Goal: Task Accomplishment & Management: Complete application form

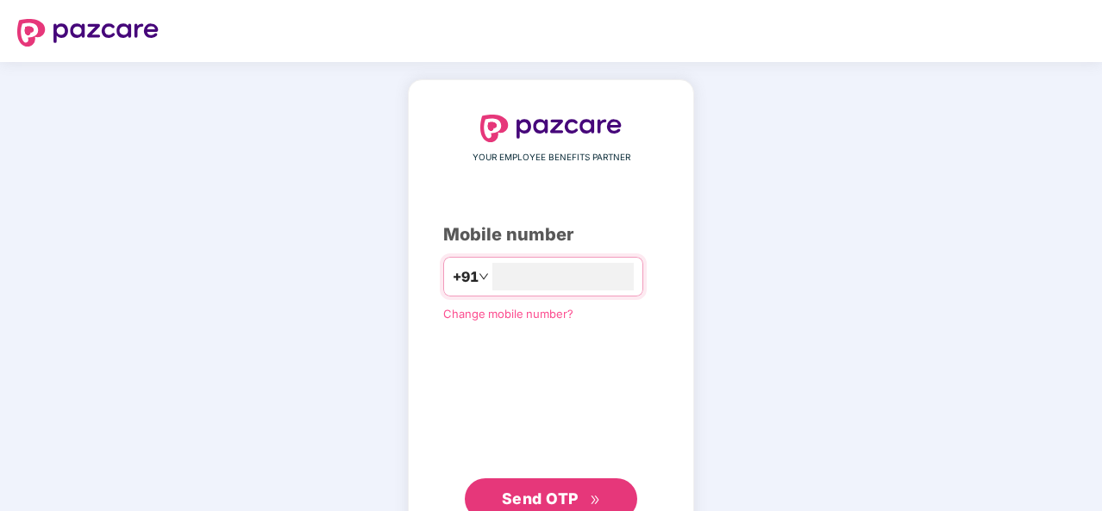
type input "**********"
click at [571, 492] on span "Send OTP" at bounding box center [540, 499] width 77 height 18
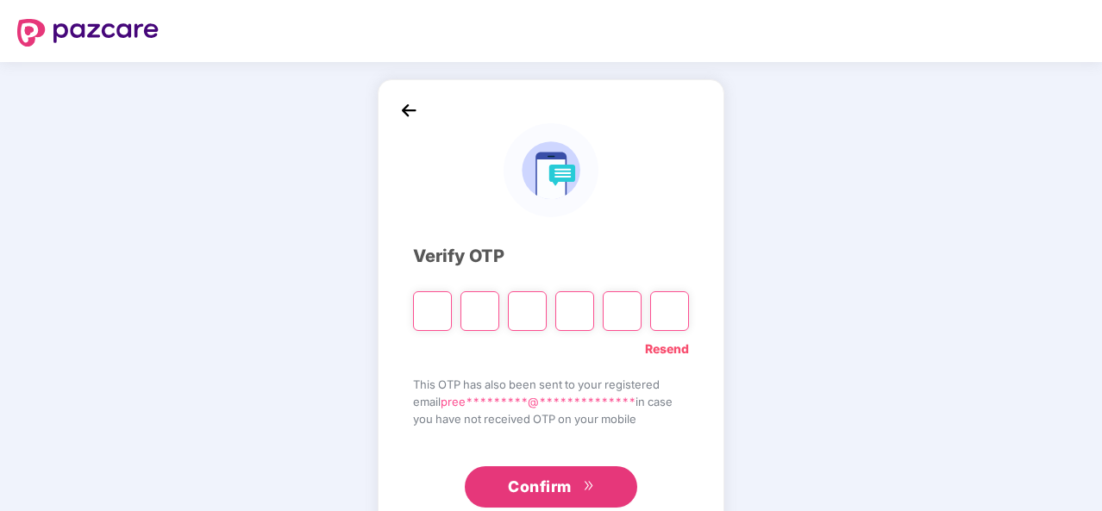
type input "*"
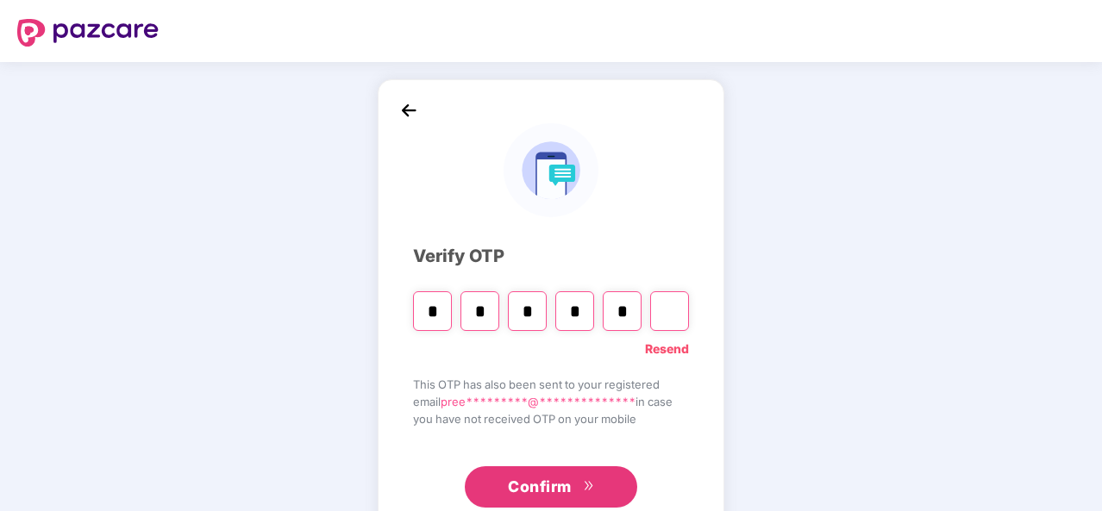
type input "*"
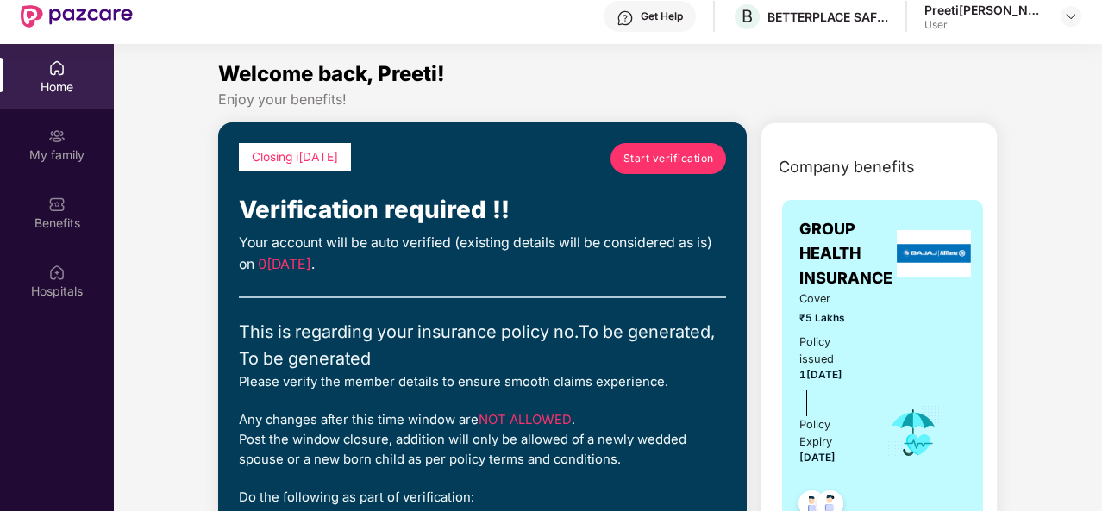
scroll to position [97, 0]
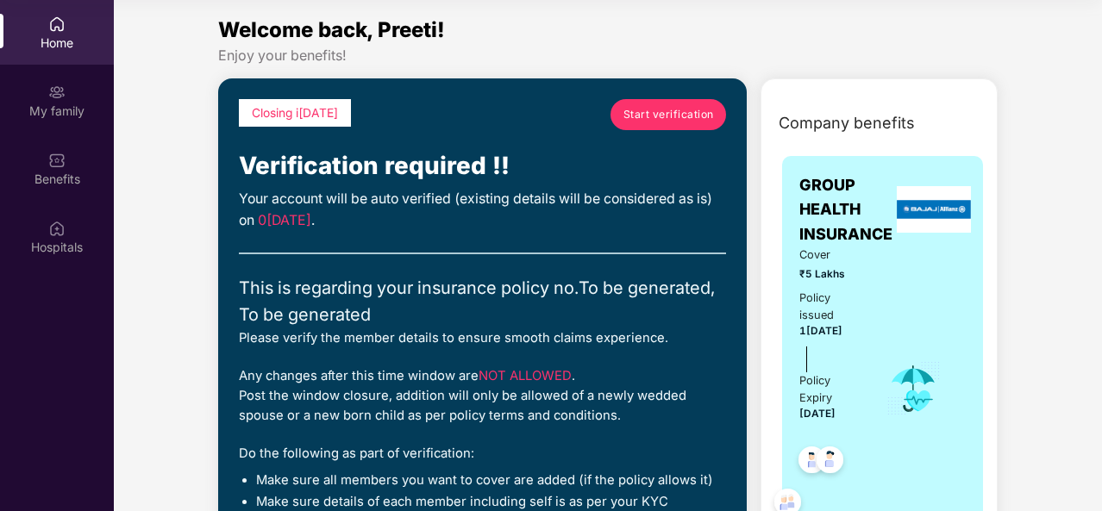
click at [655, 109] on span "Start verification" at bounding box center [668, 114] width 91 height 16
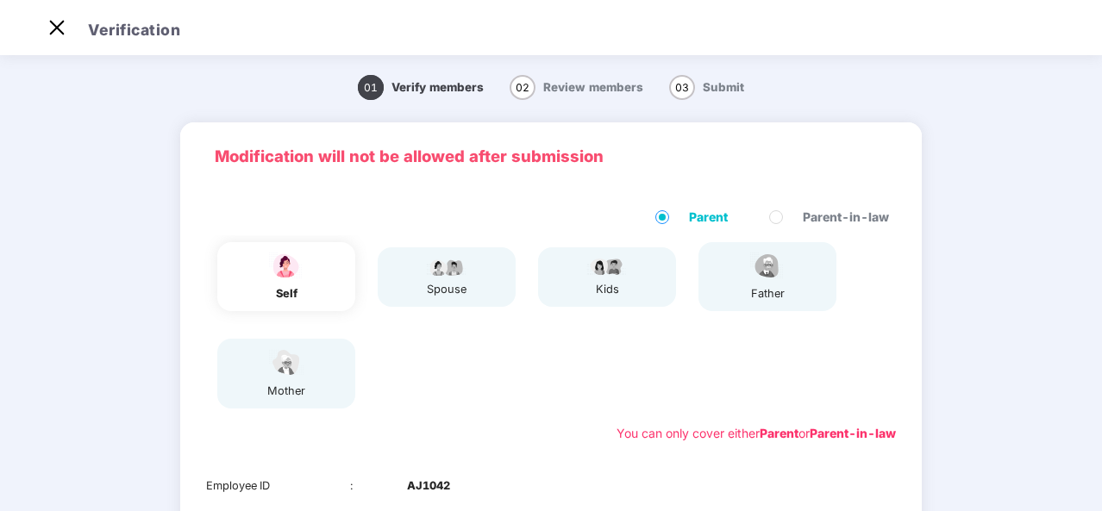
scroll to position [41, 0]
drag, startPoint x: 995, startPoint y: 382, endPoint x: 994, endPoint y: 353, distance: 29.3
click at [994, 353] on div "01 Verify members 02 Review members 03 Submit Modification will not be allowed …" at bounding box center [551, 441] width 1102 height 762
click at [423, 279] on div "spouse" at bounding box center [447, 276] width 138 height 59
click at [483, 286] on div "spouse" at bounding box center [447, 276] width 138 height 59
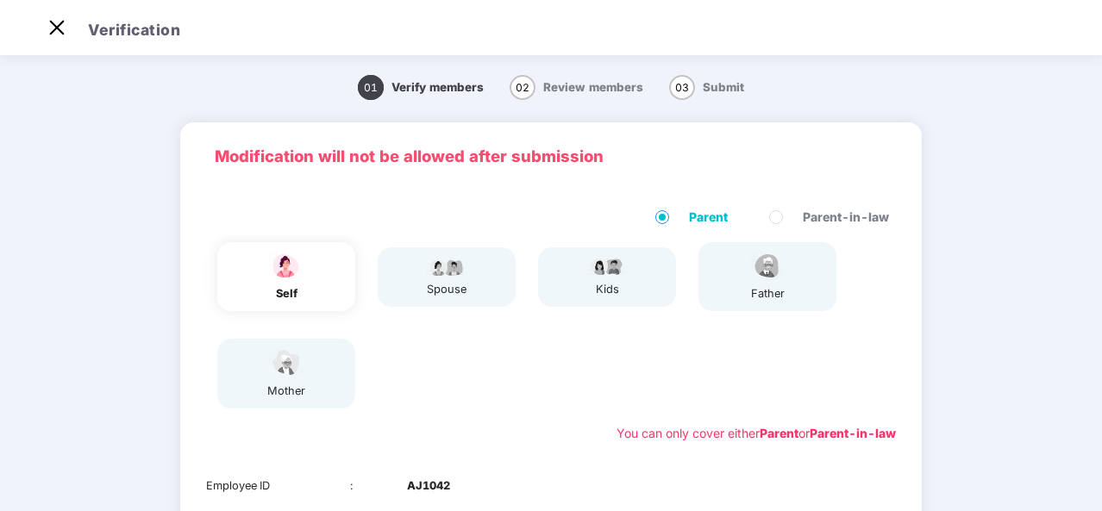
click at [522, 94] on span "02" at bounding box center [523, 87] width 26 height 25
click at [681, 88] on span "03" at bounding box center [682, 87] width 26 height 25
click at [685, 92] on span "03" at bounding box center [682, 87] width 26 height 25
click at [686, 93] on span "03" at bounding box center [682, 87] width 26 height 25
click at [641, 144] on p "Modification will not be allowed after submission" at bounding box center [551, 156] width 672 height 25
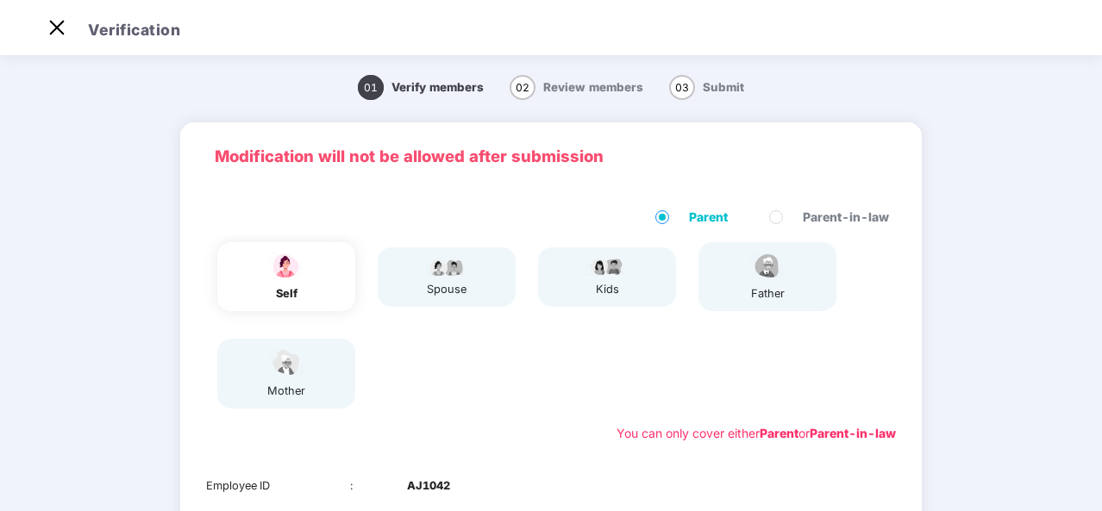
click at [425, 488] on b "AJ1042" at bounding box center [428, 486] width 43 height 17
click at [767, 438] on b "Parent" at bounding box center [779, 433] width 39 height 15
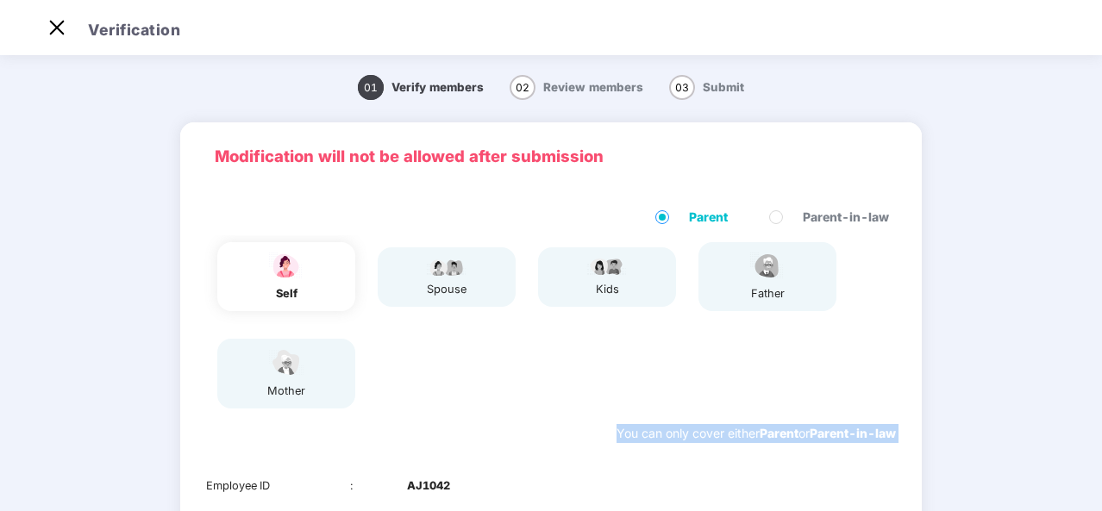
click at [767, 438] on b "Parent" at bounding box center [779, 433] width 39 height 15
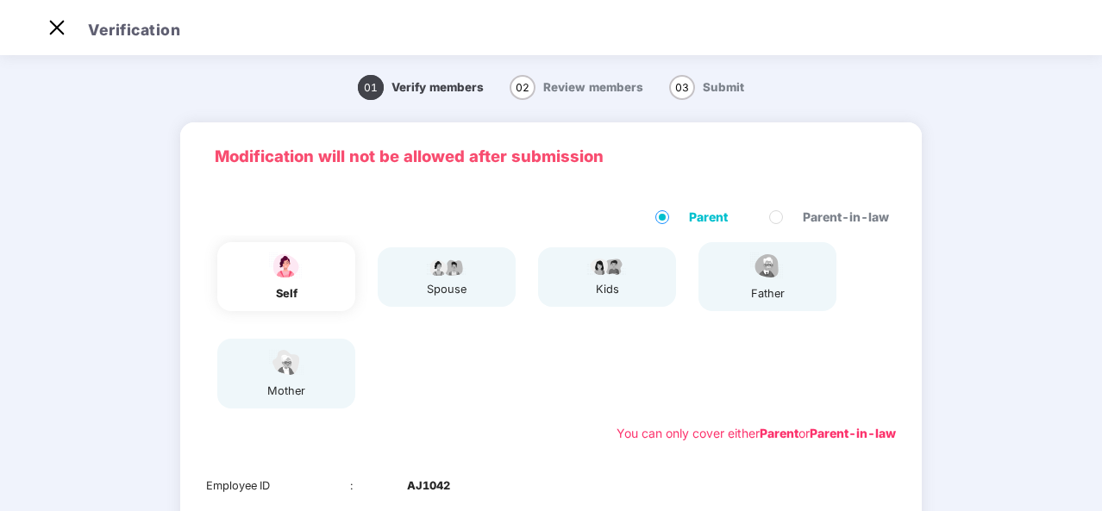
click at [775, 440] on b "Parent" at bounding box center [779, 433] width 39 height 15
click at [782, 218] on label "Parent-in-law" at bounding box center [832, 217] width 127 height 19
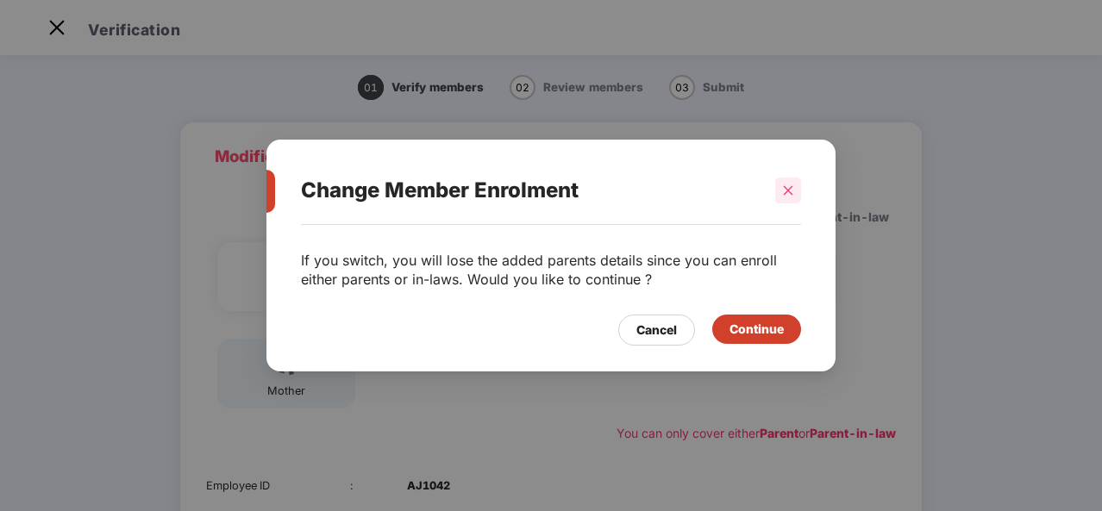
click at [787, 192] on icon "close" at bounding box center [788, 191] width 12 height 12
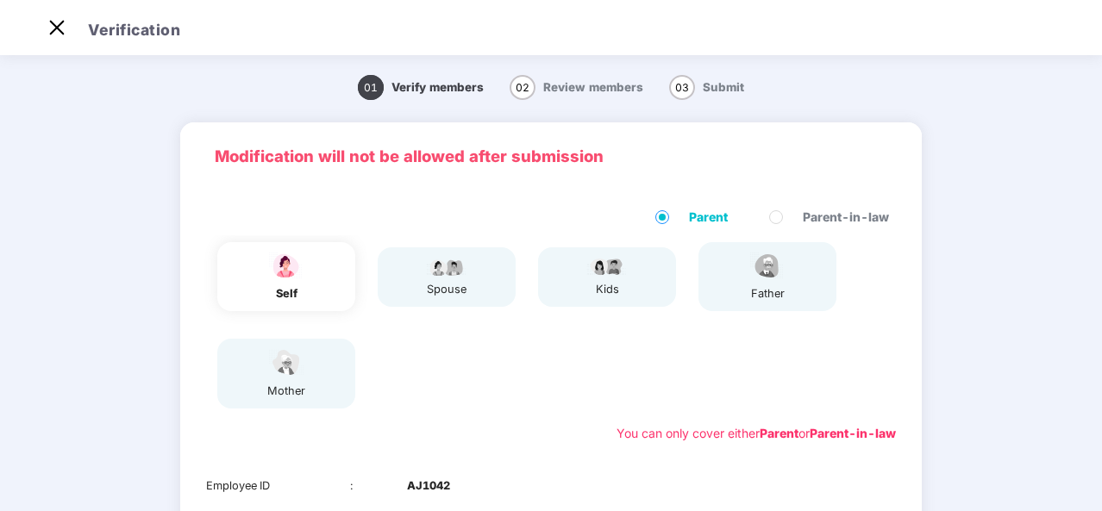
click at [572, 395] on div "self spouse kids father mother" at bounding box center [551, 325] width 704 height 180
click at [53, 34] on img at bounding box center [57, 28] width 28 height 28
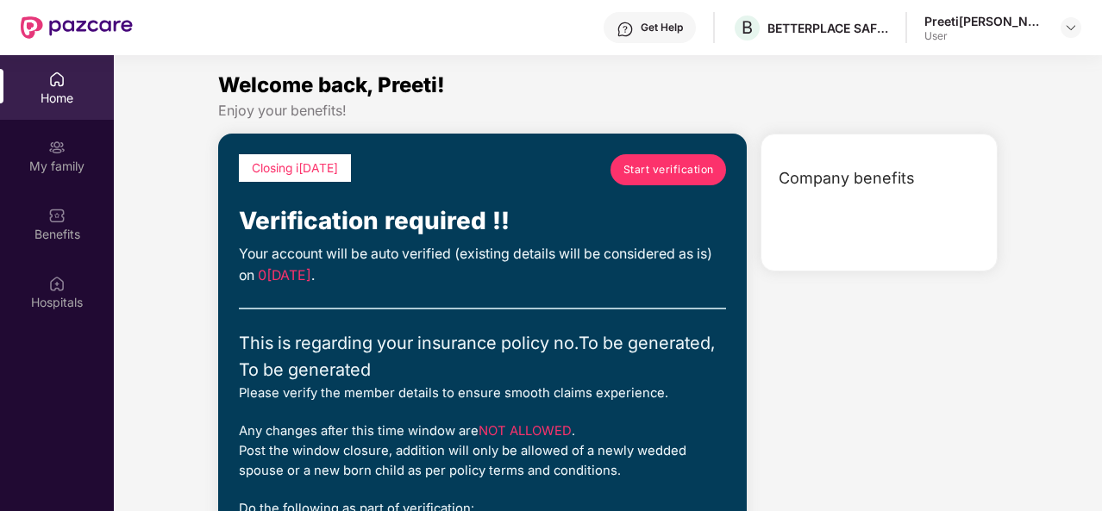
scroll to position [97, 0]
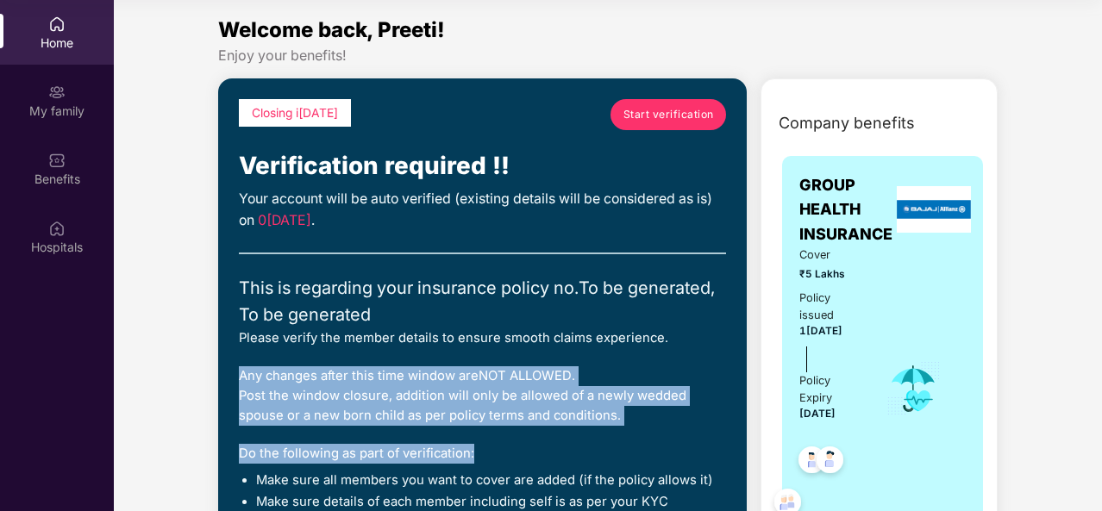
drag, startPoint x: 679, startPoint y: 439, endPoint x: 702, endPoint y: 346, distance: 96.0
click at [702, 346] on div "Closing in[DATE]tart verification Verification required !! Your account will be…" at bounding box center [482, 317] width 487 height 437
click at [685, 349] on div "Closing in[DATE]tart verification Verification required !! Your account will be…" at bounding box center [482, 317] width 487 height 437
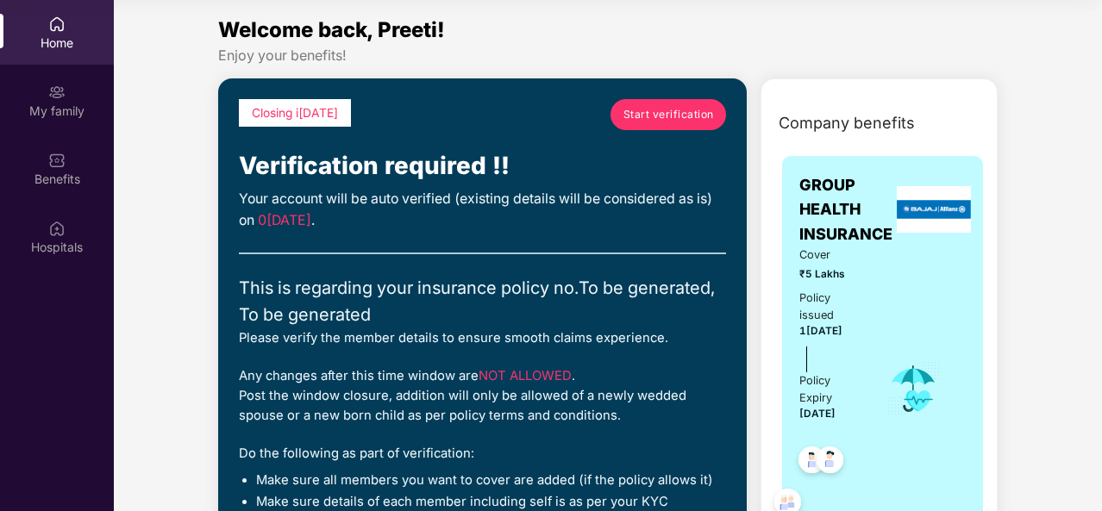
click at [312, 115] on span "Closing i[DATE]" at bounding box center [295, 113] width 86 height 14
drag, startPoint x: 345, startPoint y: 116, endPoint x: 193, endPoint y: 123, distance: 151.9
click at [351, 127] on div "Closing i[DATE]" at bounding box center [295, 123] width 112 height 48
click at [441, 137] on div "Closing [DATE] Start verification" at bounding box center [482, 123] width 487 height 48
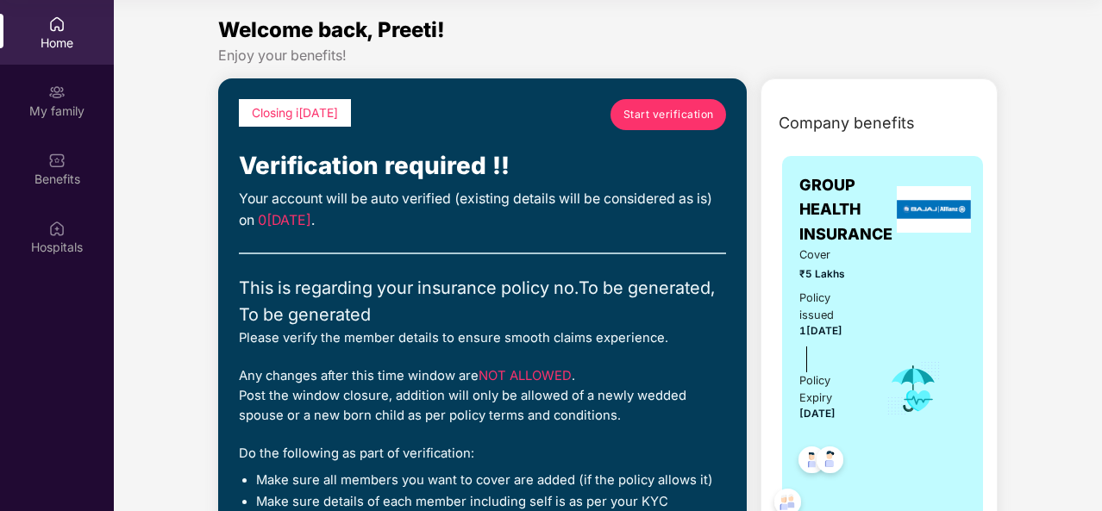
click at [443, 139] on div "Closing [DATE] Start verification" at bounding box center [482, 123] width 487 height 48
click at [47, 111] on div "My family" at bounding box center [57, 111] width 114 height 17
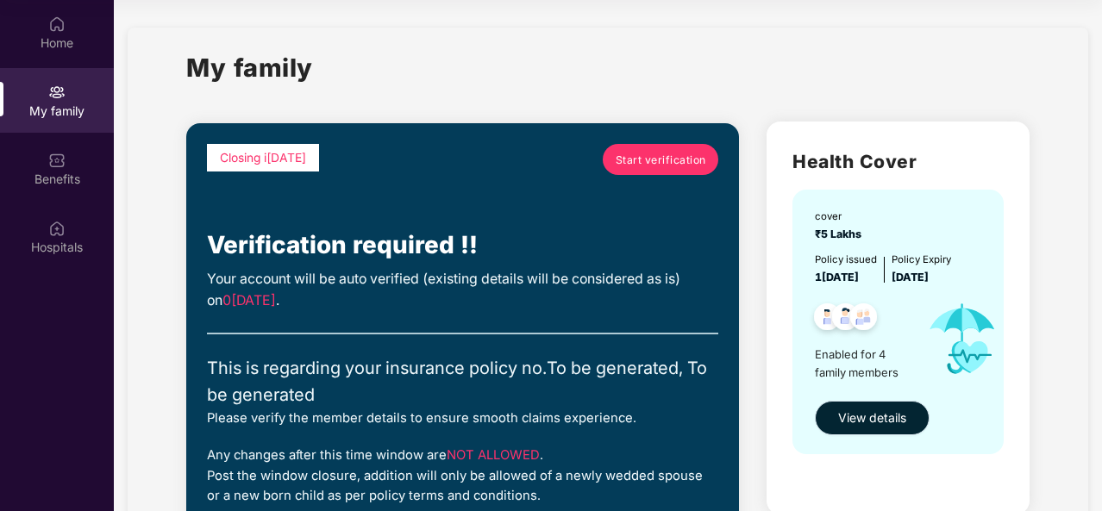
click at [893, 416] on span "View details" at bounding box center [872, 418] width 68 height 19
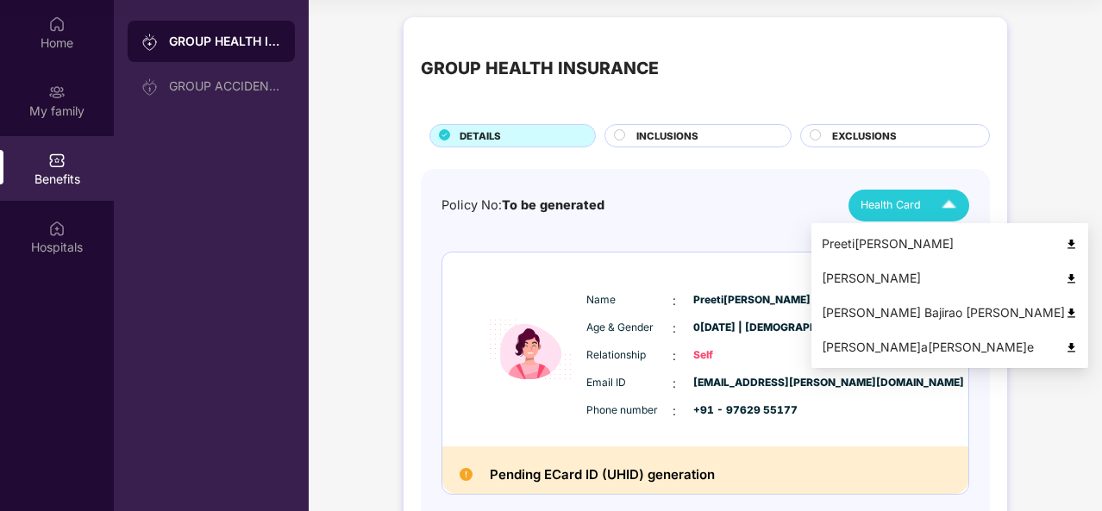
click at [1065, 242] on img at bounding box center [1071, 244] width 13 height 13
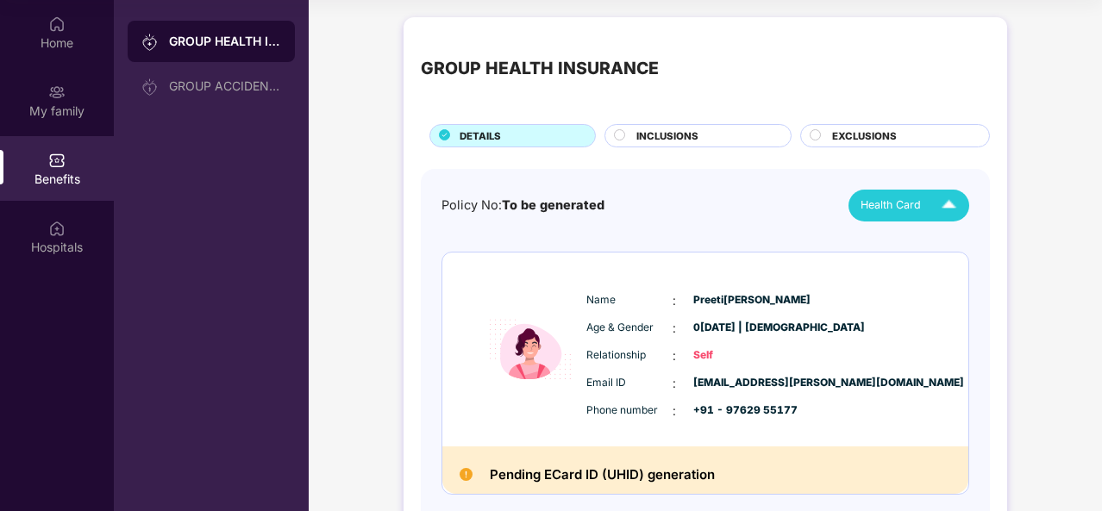
click at [53, 158] on img at bounding box center [56, 160] width 17 height 17
click at [81, 166] on div "Benefits" at bounding box center [57, 168] width 114 height 65
click at [59, 239] on div "Hospitals" at bounding box center [57, 247] width 114 height 17
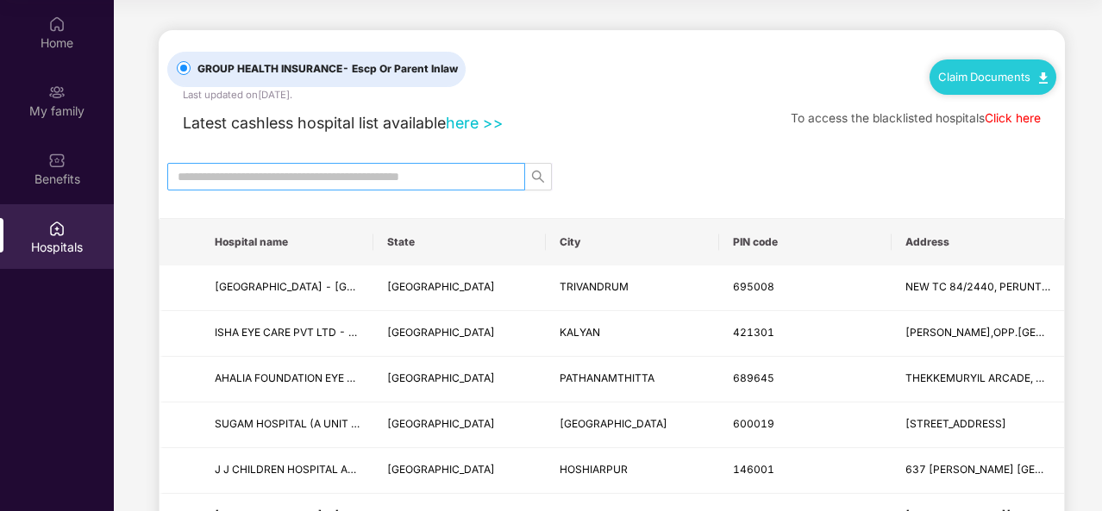
click at [373, 172] on input "text" at bounding box center [339, 176] width 323 height 19
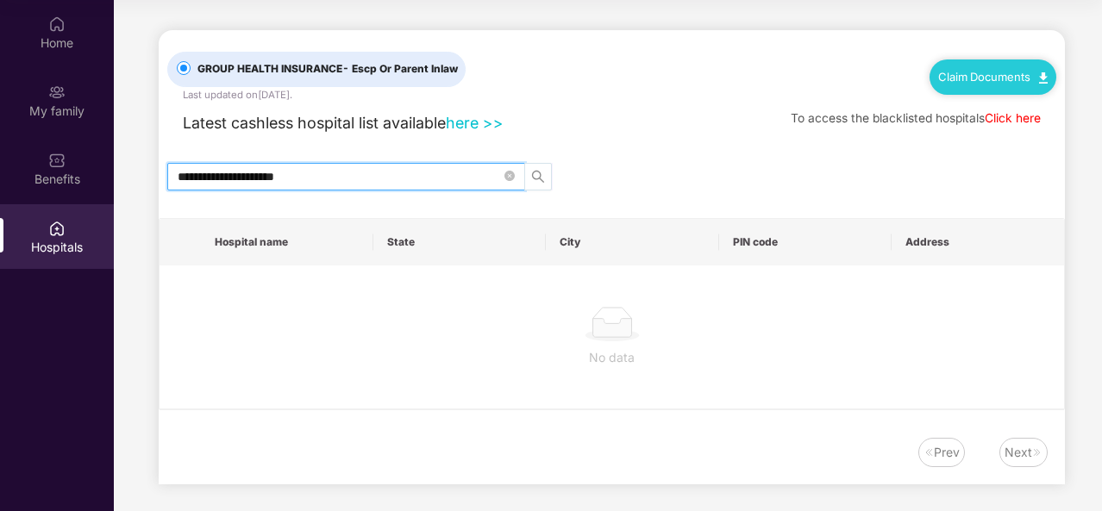
click at [539, 179] on icon "search" at bounding box center [538, 177] width 14 height 14
click at [539, 177] on icon "search" at bounding box center [538, 177] width 12 height 12
type input "**********"
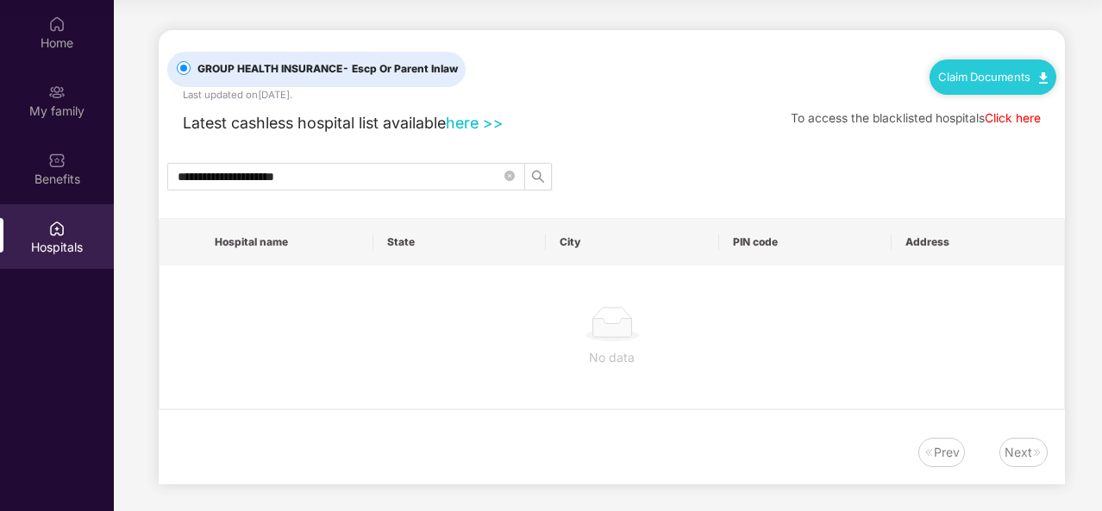
click at [459, 123] on link "here >>" at bounding box center [475, 123] width 58 height 18
click at [62, 160] on img at bounding box center [56, 160] width 17 height 17
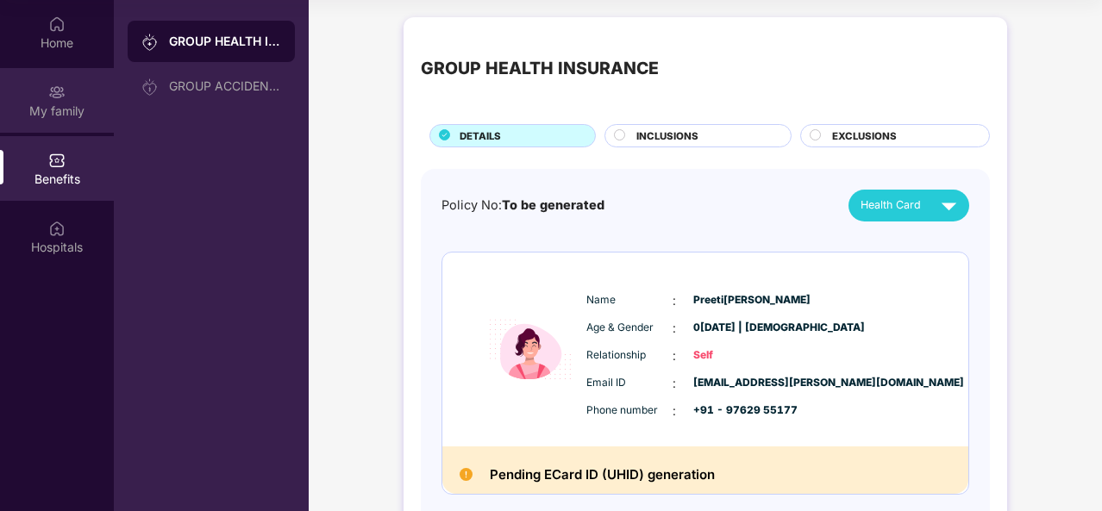
click at [60, 110] on div "My family" at bounding box center [57, 111] width 114 height 17
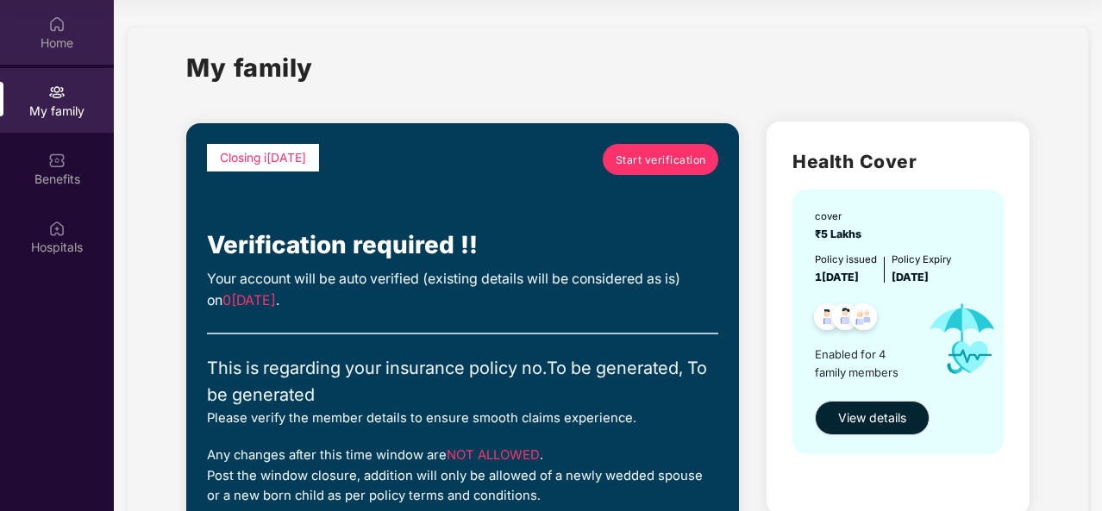
click at [47, 36] on div "Home" at bounding box center [57, 42] width 114 height 17
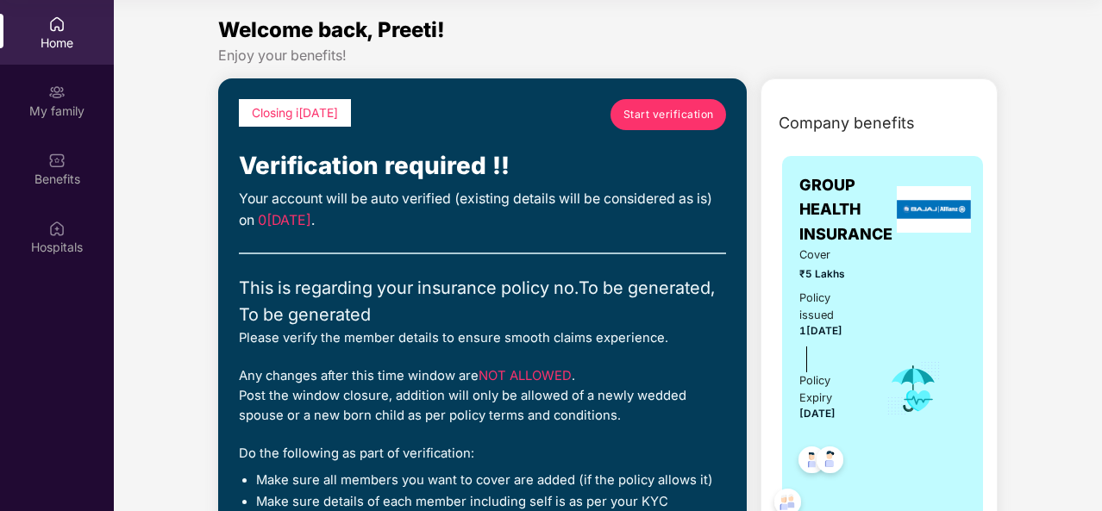
click at [630, 111] on span "Start verification" at bounding box center [668, 114] width 91 height 16
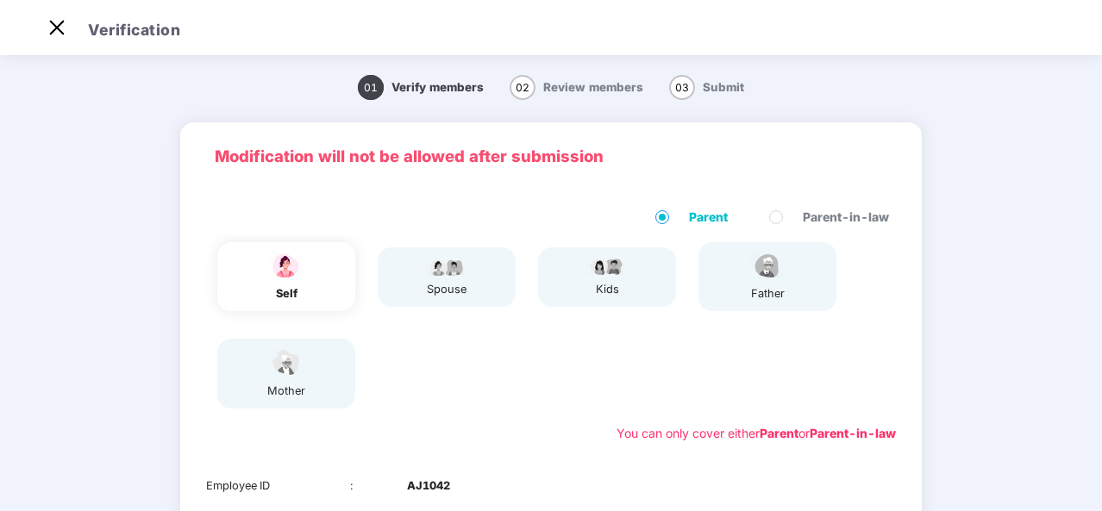
scroll to position [41, 0]
click at [297, 285] on div "self" at bounding box center [286, 277] width 43 height 52
click at [426, 272] on img at bounding box center [446, 266] width 43 height 21
click at [578, 87] on span "Review members" at bounding box center [593, 87] width 100 height 14
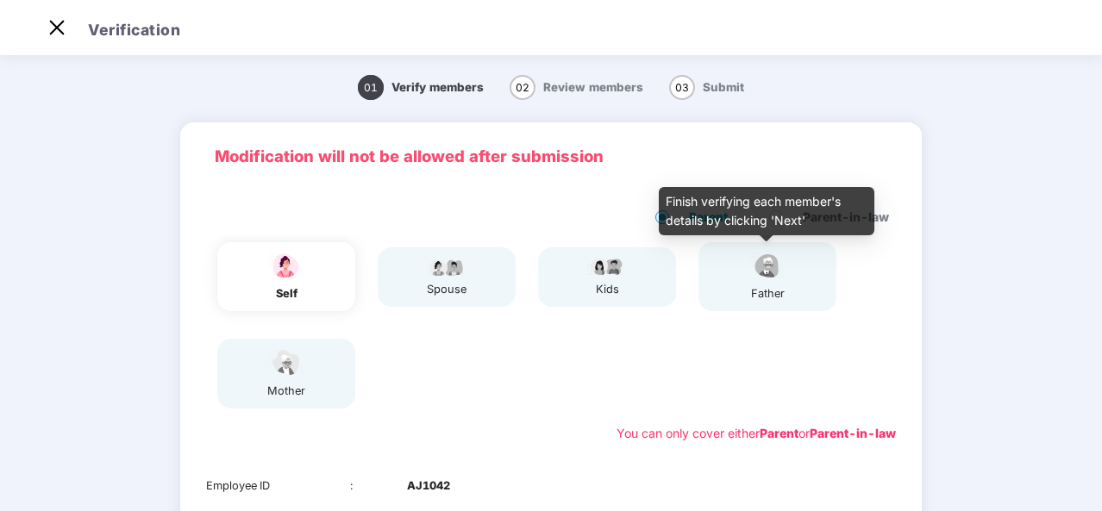
click at [755, 287] on div "father" at bounding box center [767, 293] width 43 height 17
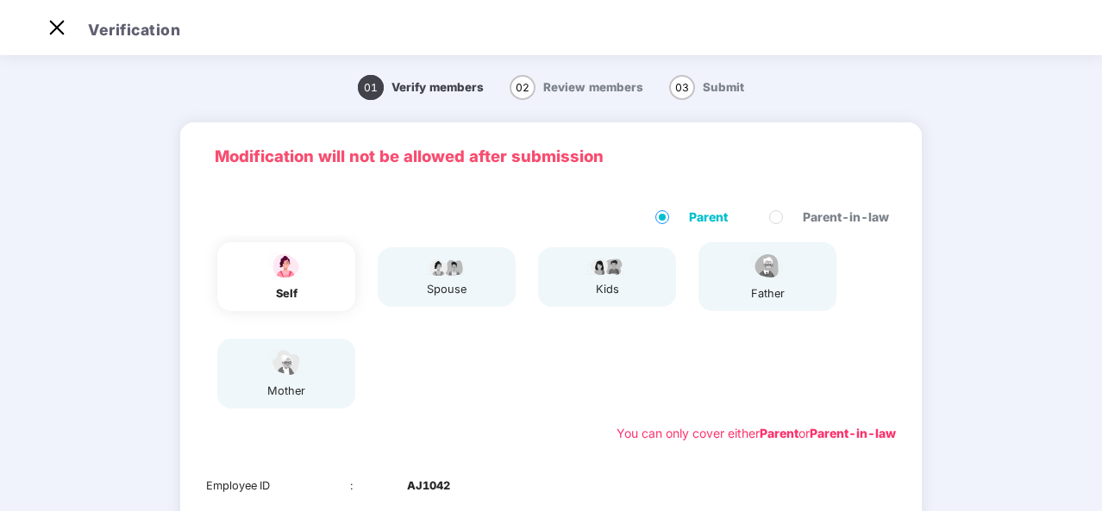
click at [330, 382] on div "mother" at bounding box center [286, 373] width 138 height 69
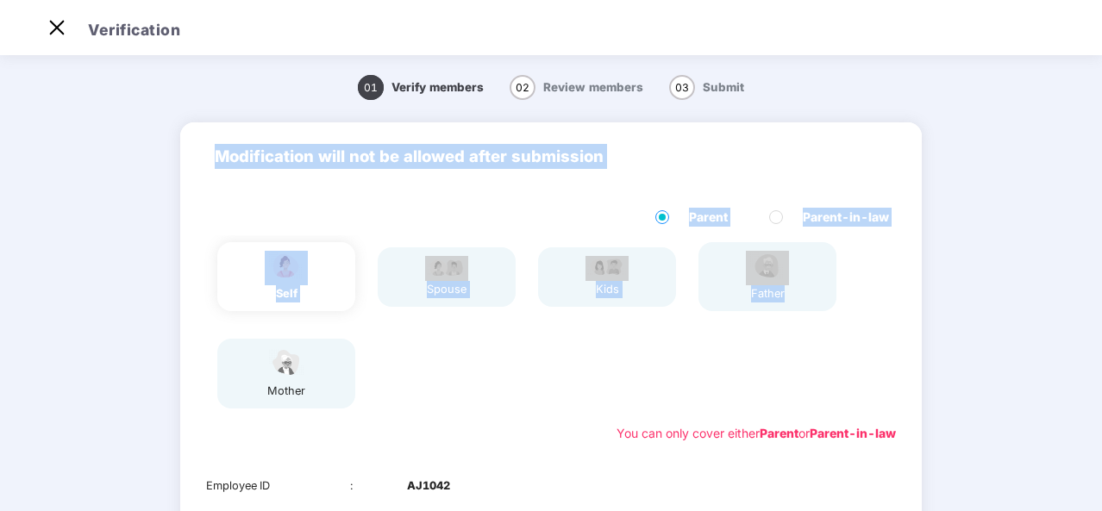
drag, startPoint x: 1095, startPoint y: 122, endPoint x: 1093, endPoint y: 290, distance: 167.3
click at [1093, 290] on div "01 Verify members 02 Review members 03 Submit Modification will not be allowed …" at bounding box center [551, 441] width 1102 height 762
click at [500, 392] on div "self spouse kids father mother" at bounding box center [551, 325] width 704 height 180
click at [585, 191] on div "Parent Parent-in-law self spouse kids father mother You can only cover either P…" at bounding box center [550, 326] width 741 height 270
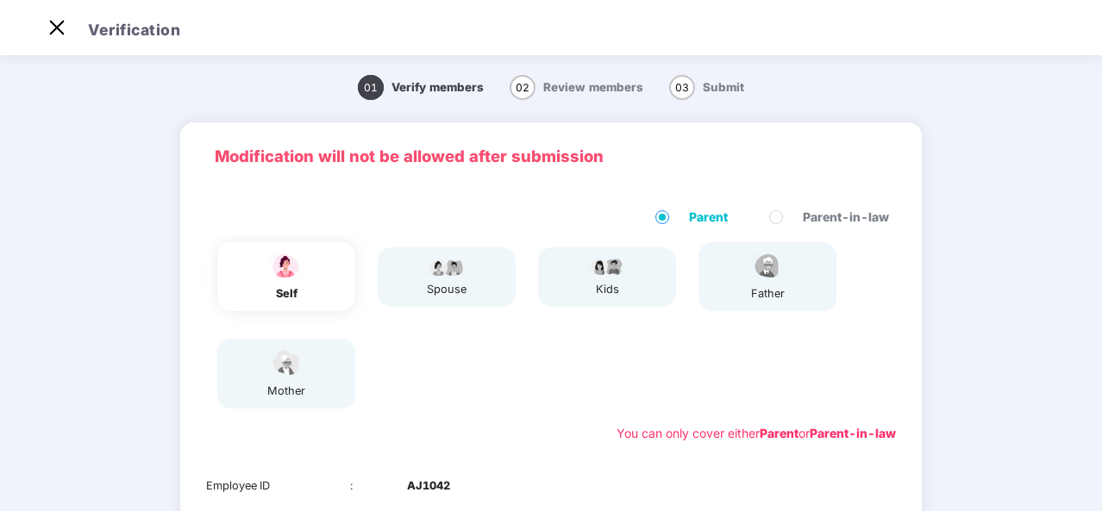
click at [321, 290] on div "self" at bounding box center [286, 276] width 138 height 69
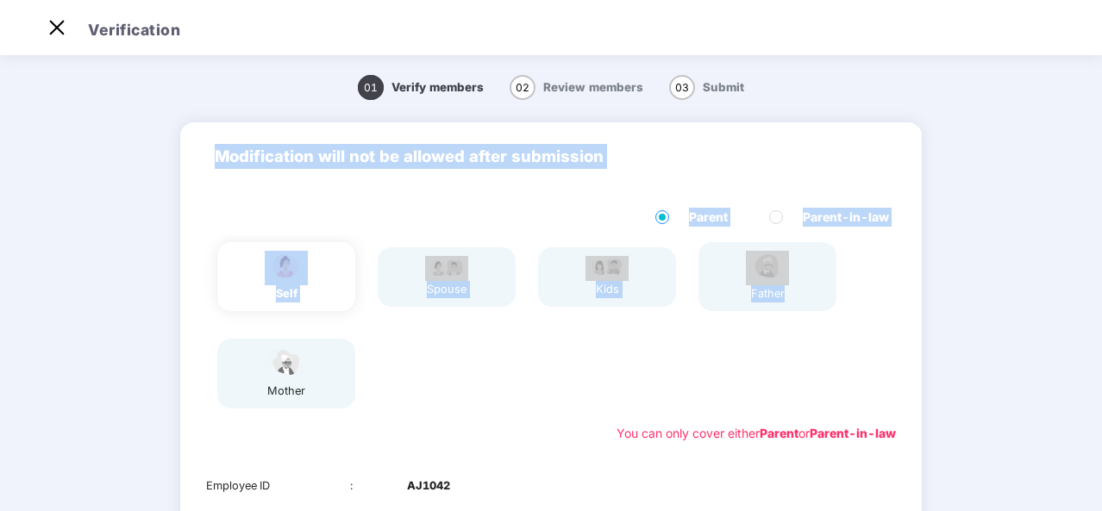
drag, startPoint x: 1098, startPoint y: 153, endPoint x: 1100, endPoint y: 338, distance: 185.4
click at [1098, 330] on div "01 Verify members 02 Review members 03 Submit Modification will not be allowed …" at bounding box center [551, 441] width 1102 height 762
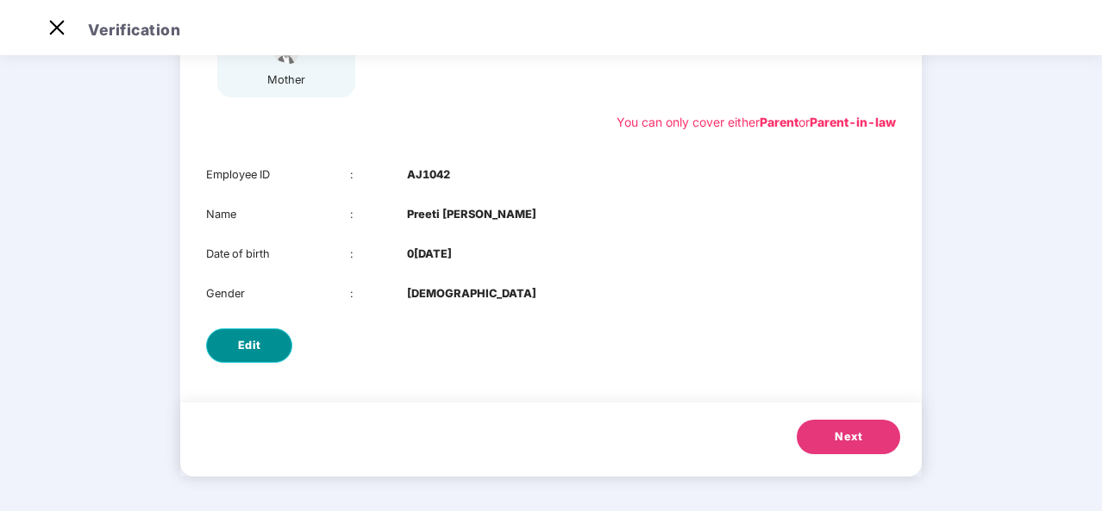
click at [253, 352] on span "Edit" at bounding box center [249, 345] width 23 height 17
select select "******"
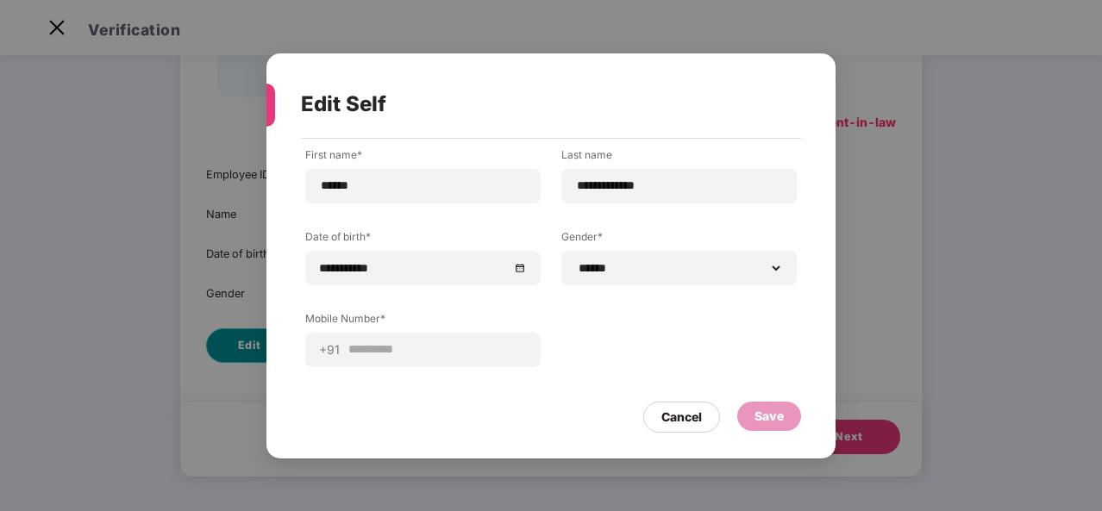
scroll to position [0, 0]
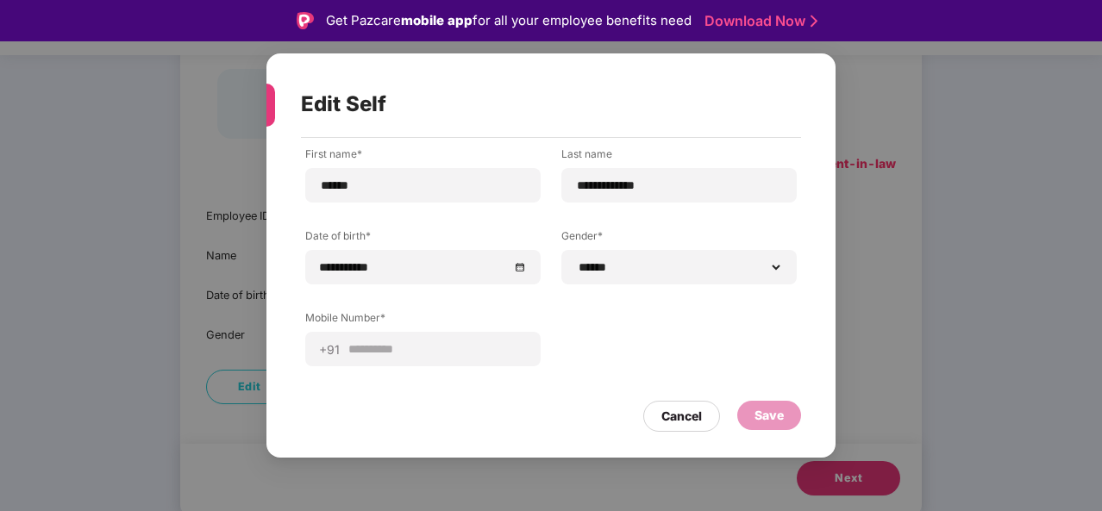
click at [697, 372] on div "**********" at bounding box center [550, 270] width 491 height 246
click at [671, 415] on div "Cancel" at bounding box center [681, 416] width 41 height 19
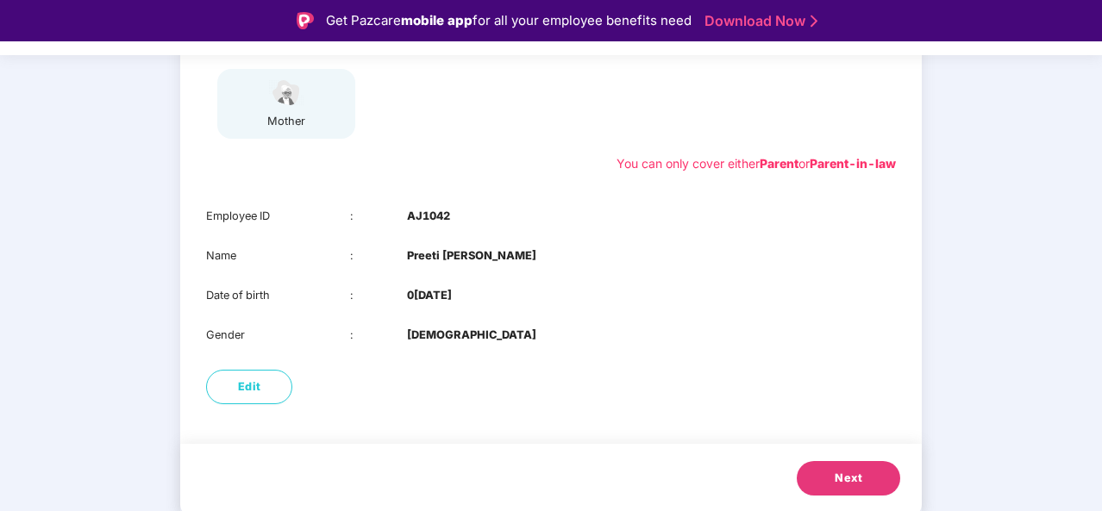
click at [840, 477] on span "Next" at bounding box center [849, 478] width 28 height 17
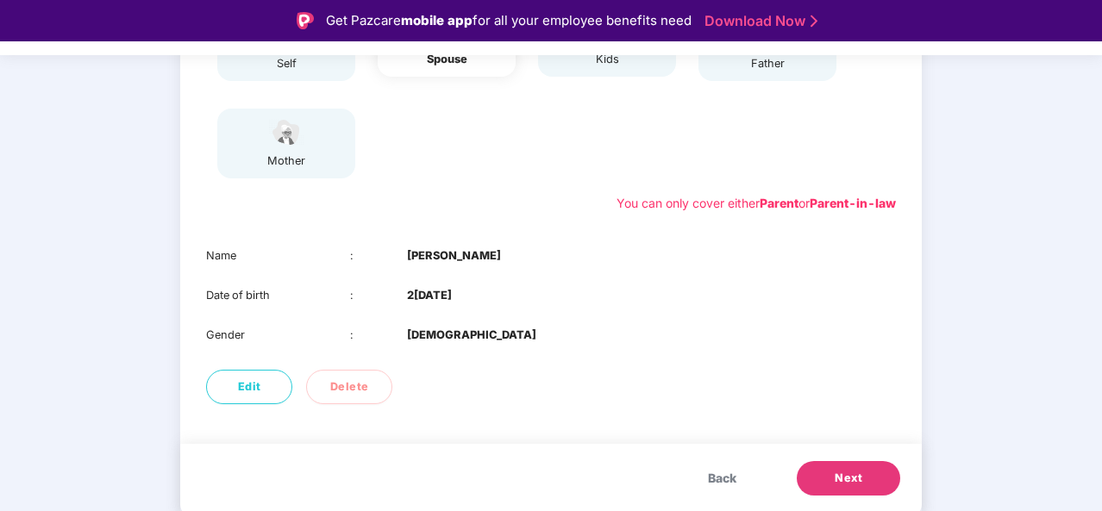
scroll to position [272, 0]
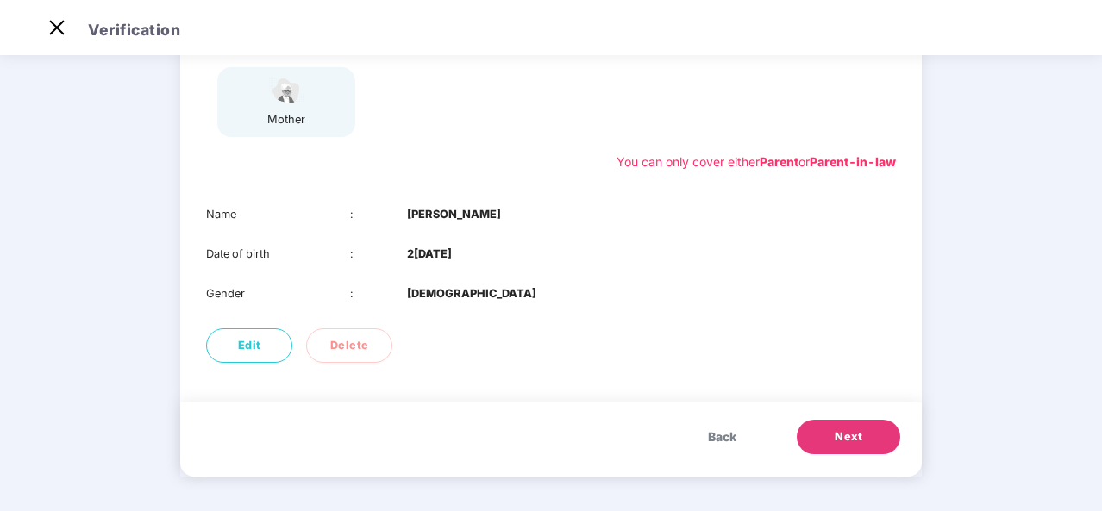
click at [842, 442] on span "Next" at bounding box center [849, 437] width 28 height 17
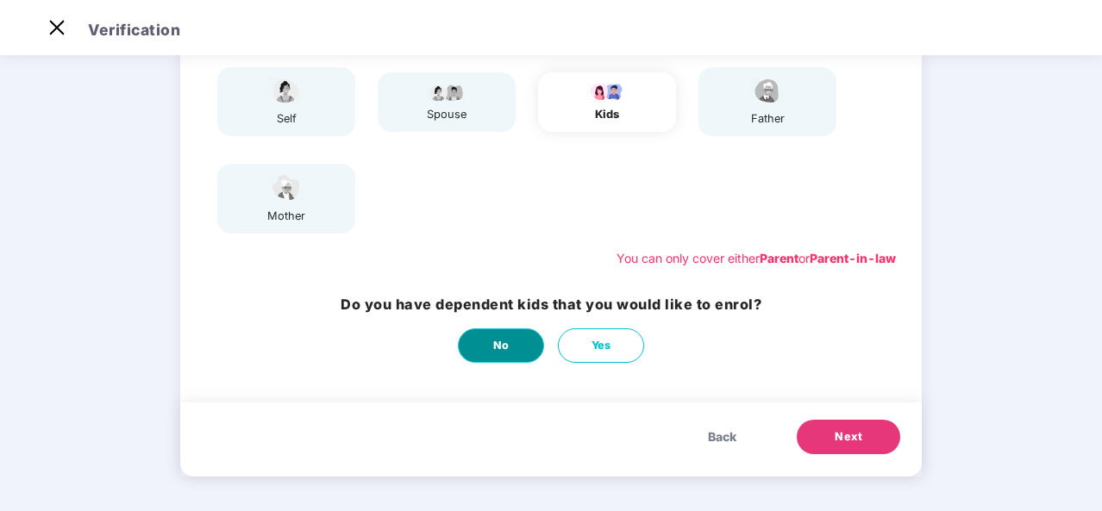
click at [485, 347] on button "No" at bounding box center [501, 345] width 86 height 34
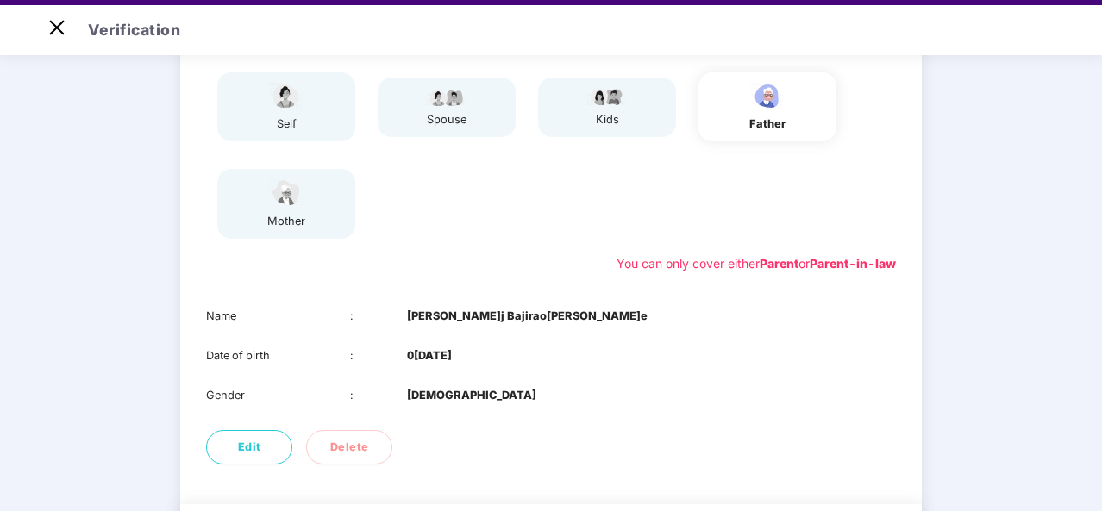
scroll to position [41, 0]
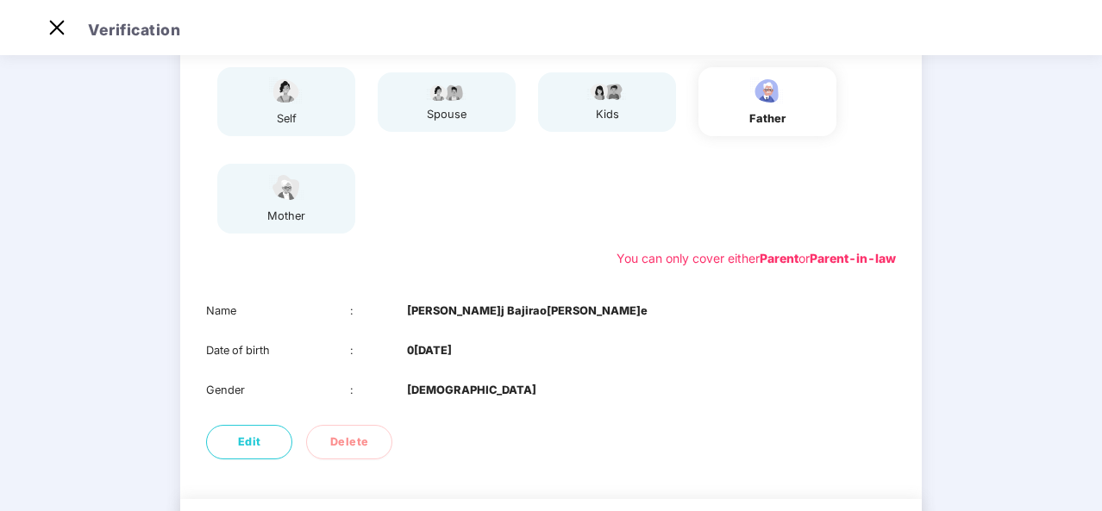
click at [310, 217] on div "mother" at bounding box center [286, 198] width 138 height 69
click at [604, 195] on div "self spouse kids father mother" at bounding box center [551, 150] width 704 height 180
click at [391, 242] on div "Parent Parent-in-law self spouse kids father mother You can only cover either P…" at bounding box center [550, 151] width 741 height 270
click at [426, 228] on div "self spouse kids father mother" at bounding box center [551, 150] width 704 height 180
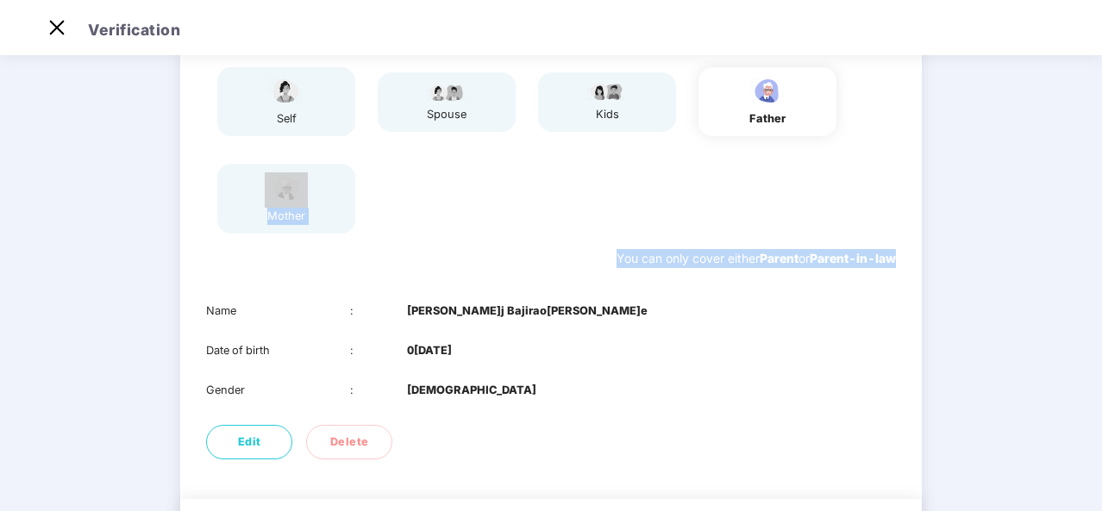
drag, startPoint x: 1098, startPoint y: 139, endPoint x: 1078, endPoint y: 422, distance: 284.4
click at [1101, 266] on html "Get Pazcare mobile app for all your employee benefits need Download Now Verific…" at bounding box center [551, 214] width 1102 height 511
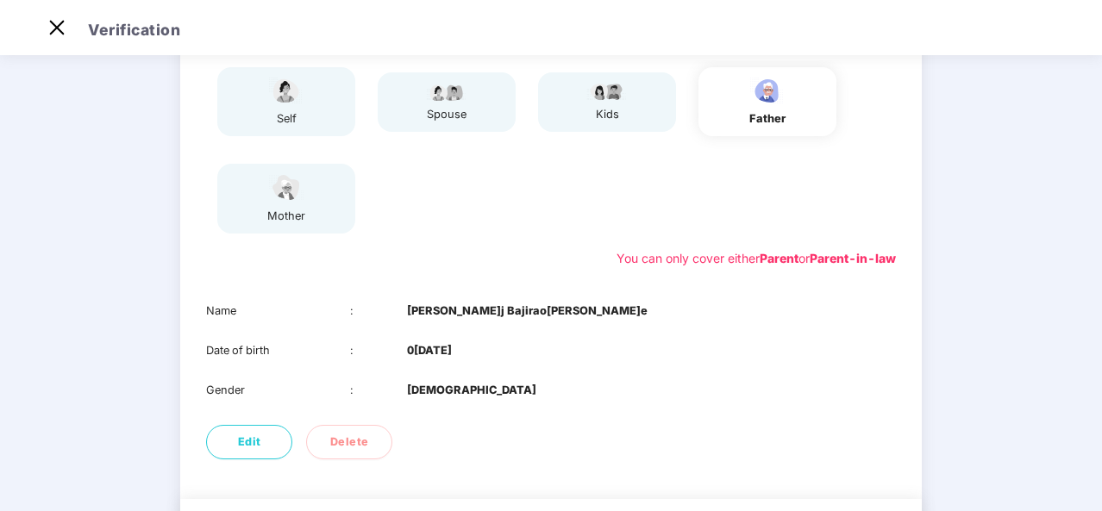
click at [1093, 484] on div "01 Verify members 02 Review members 03 Submit Modification will not be allowed …" at bounding box center [551, 246] width 1102 height 723
drag, startPoint x: 1098, startPoint y: 416, endPoint x: 1102, endPoint y: 472, distance: 56.1
click at [1101, 470] on html "Get Pazcare mobile app for all your employee benefits need Download Now Verific…" at bounding box center [551, 214] width 1102 height 511
click at [1097, 472] on div "01 Verify members 02 Review members 03 Submit Modification will not be allowed …" at bounding box center [551, 246] width 1102 height 723
click at [1098, 459] on div "01 Verify members 02 Review members 03 Submit Modification will not be allowed …" at bounding box center [551, 246] width 1102 height 723
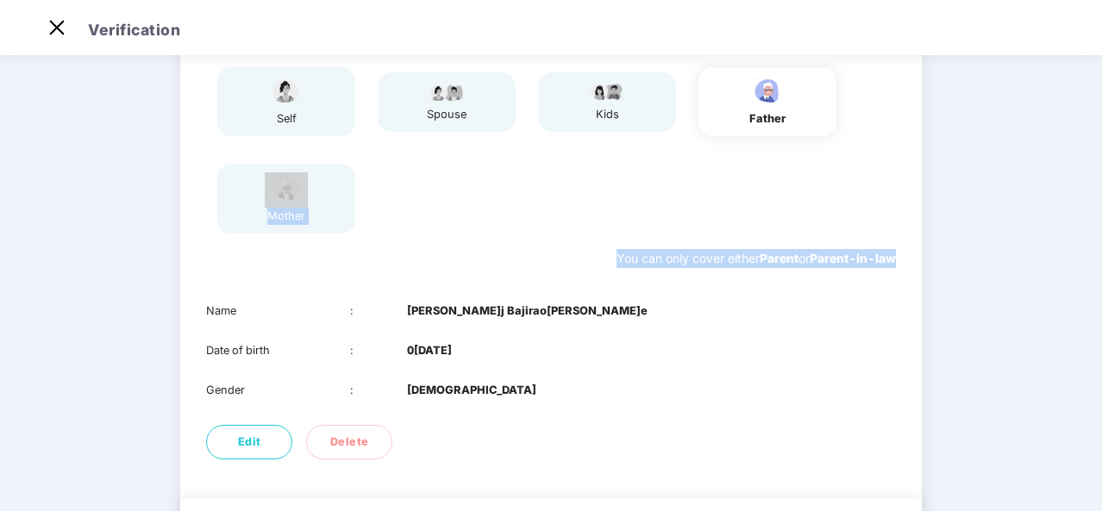
drag, startPoint x: 1103, startPoint y: 179, endPoint x: 1103, endPoint y: 276, distance: 96.6
click at [1101, 276] on html "Get Pazcare mobile app for all your employee benefits need Download Now Verific…" at bounding box center [551, 214] width 1102 height 511
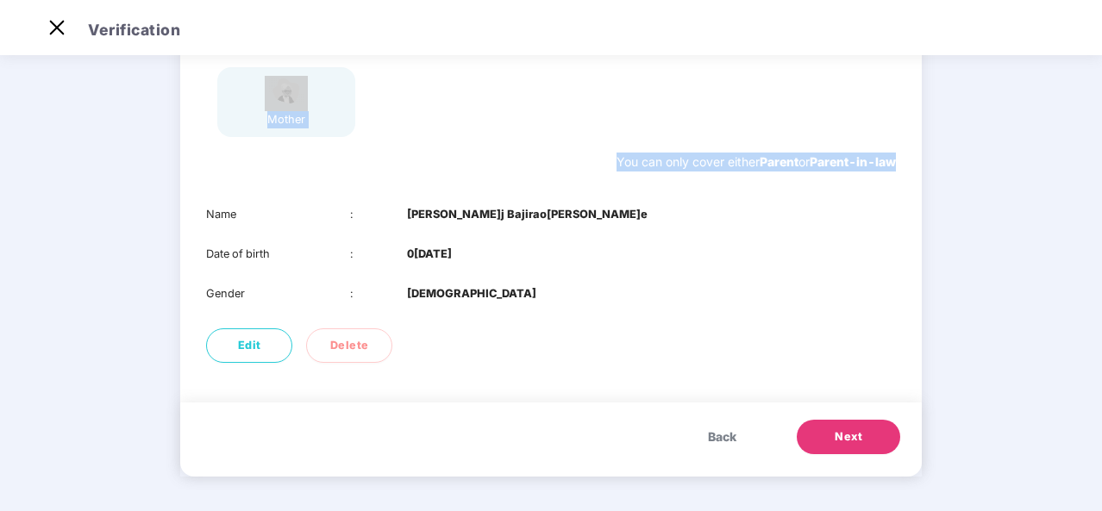
click at [795, 318] on div "Name :[PERSON_NAME]j Bajirao[PERSON_NAME]e Date of birth : 0[DEMOGRAPHIC_DATA] …" at bounding box center [550, 254] width 741 height 131
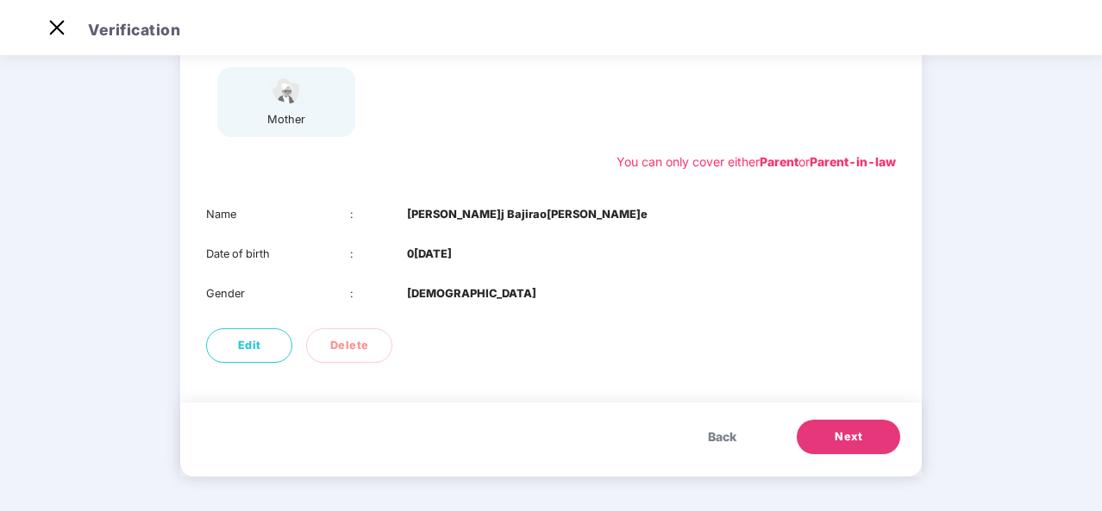
click at [830, 427] on button "Next" at bounding box center [848, 437] width 103 height 34
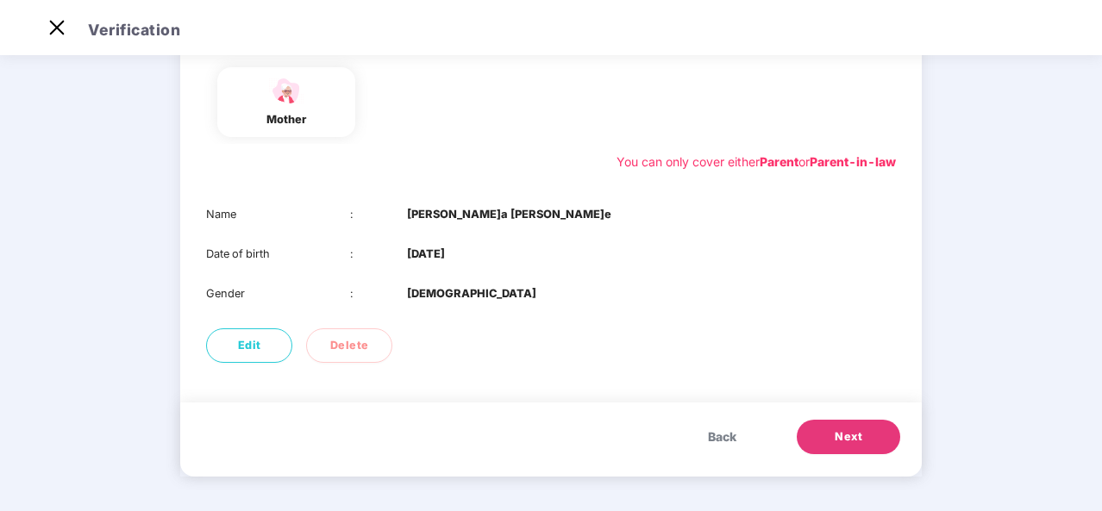
click at [829, 434] on button "Next" at bounding box center [848, 437] width 103 height 34
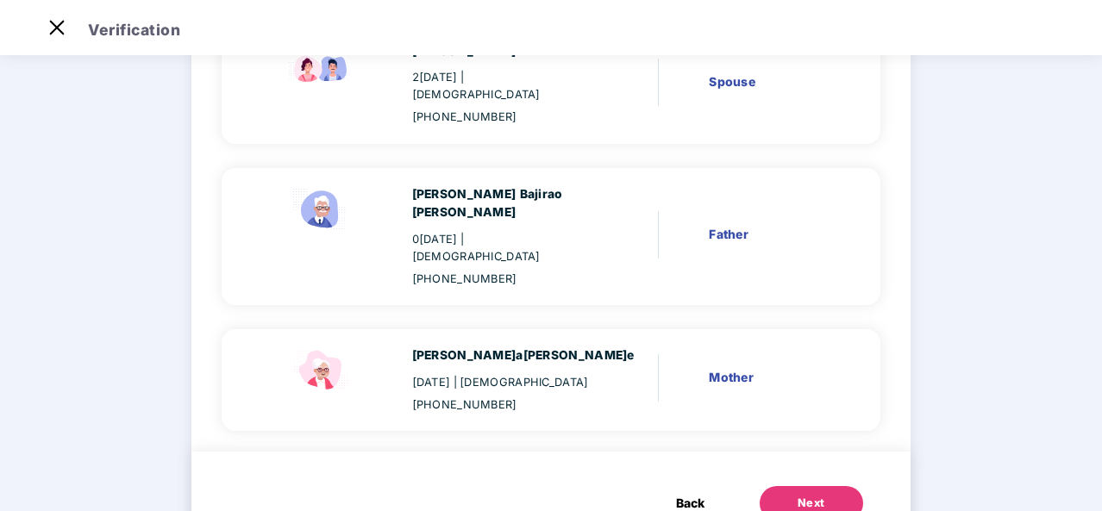
scroll to position [360, 0]
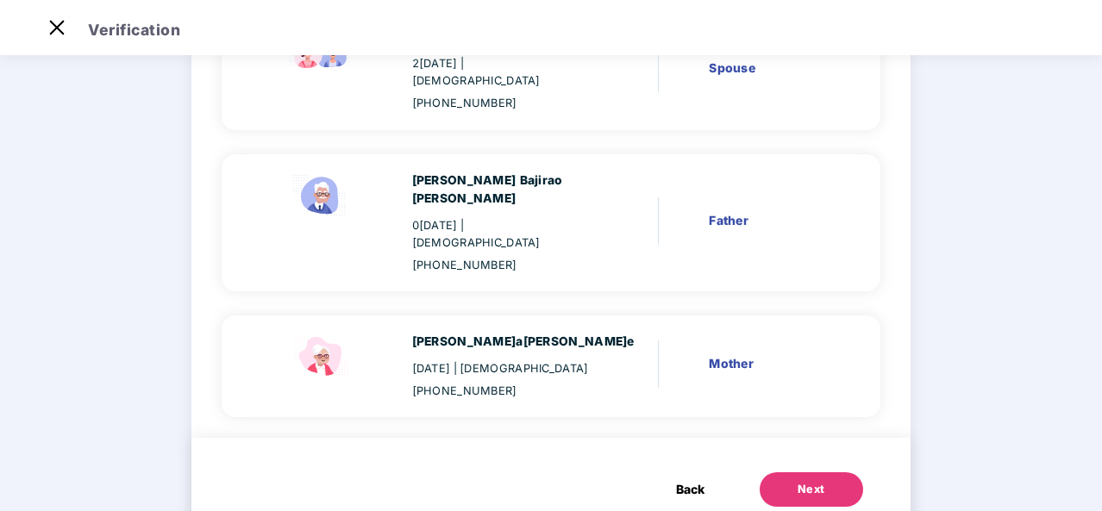
click at [805, 472] on button "Next" at bounding box center [811, 489] width 103 height 34
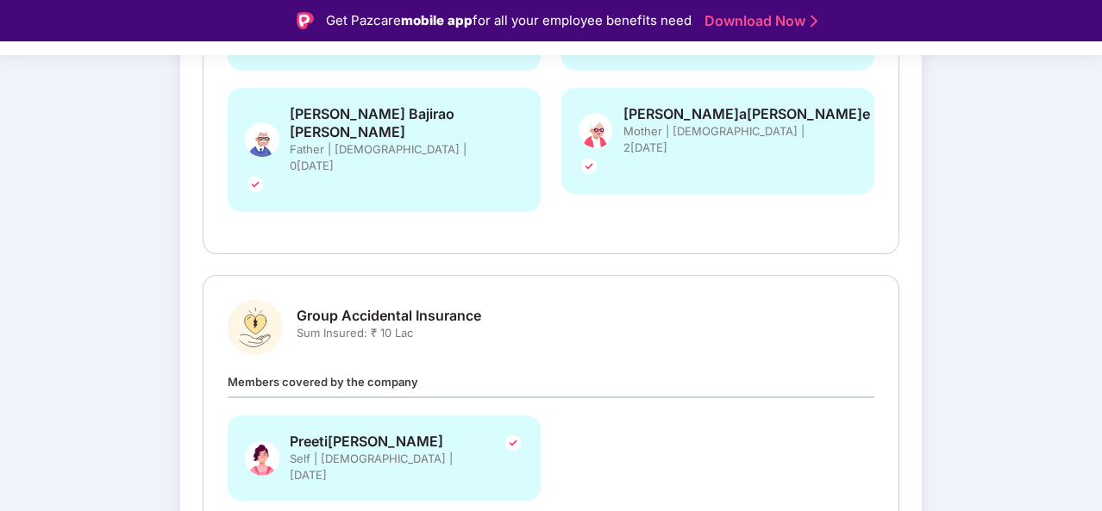
scroll to position [492, 0]
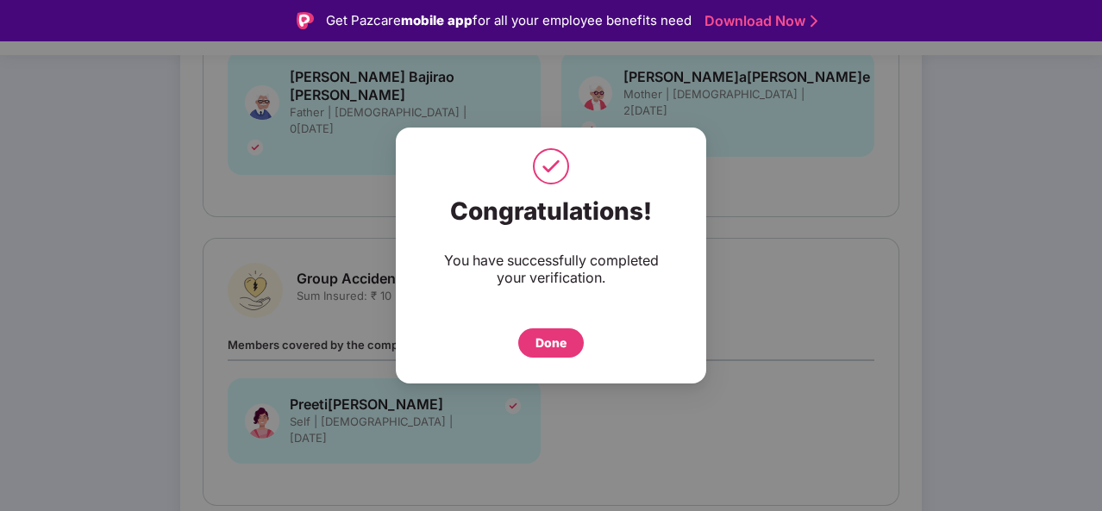
click at [555, 344] on div "Done" at bounding box center [550, 343] width 31 height 19
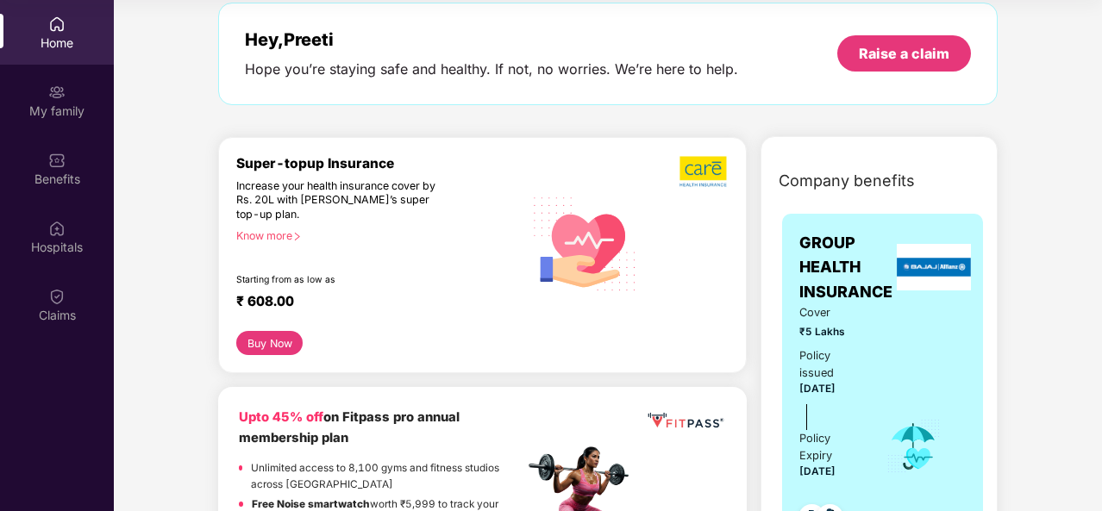
scroll to position [72, 0]
